Goal: Understand process/instructions: Learn about a topic

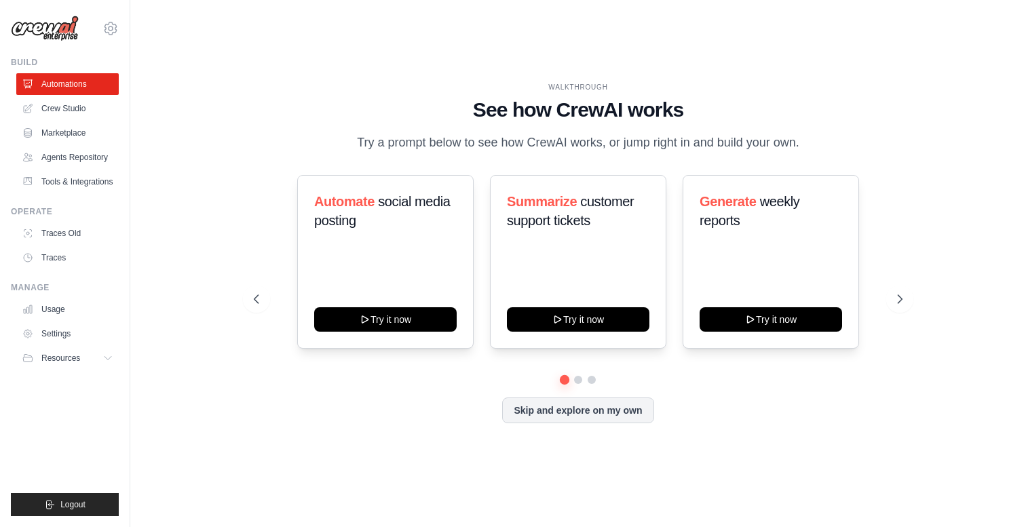
click at [806, 79] on div "WALKTHROUGH See how [PERSON_NAME] works Try a prompt below to see how [PERSON_N…" at bounding box center [578, 264] width 852 height 500
click at [248, 55] on div "WALKTHROUGH See how [PERSON_NAME] works Try a prompt below to see how [PERSON_N…" at bounding box center [578, 264] width 852 height 500
drag, startPoint x: 378, startPoint y: 85, endPoint x: 198, endPoint y: 5, distance: 197.1
click at [378, 85] on div "WALKTHROUGH" at bounding box center [578, 87] width 649 height 10
click at [453, 52] on div "WALKTHROUGH See how [PERSON_NAME] works Try a prompt below to see how [PERSON_N…" at bounding box center [578, 264] width 852 height 500
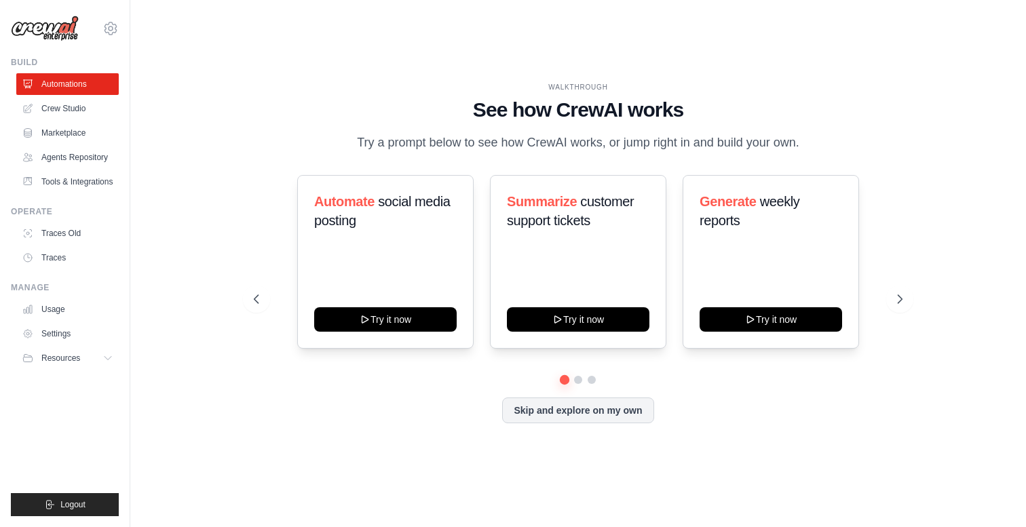
click at [377, 170] on div "WALKTHROUGH See how CrewAI works Try a prompt below to see how CrewAI works, or…" at bounding box center [578, 263] width 682 height 362
